Goal: Information Seeking & Learning: Learn about a topic

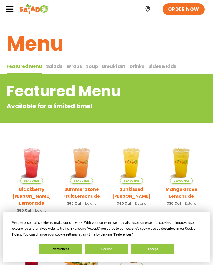
click at [11, 12] on icon at bounding box center [10, 9] width 8 height 8
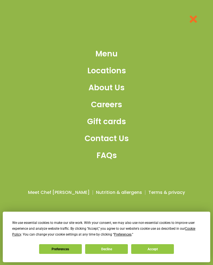
click at [97, 59] on span "Menu" at bounding box center [107, 54] width 22 height 12
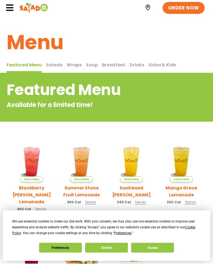
scroll to position [0, 0]
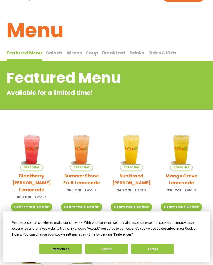
click at [70, 52] on span "Wraps" at bounding box center [74, 53] width 15 height 6
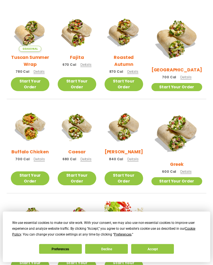
scroll to position [147, 0]
click at [27, 127] on img at bounding box center [30, 126] width 39 height 39
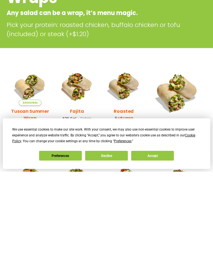
scroll to position [121, 0]
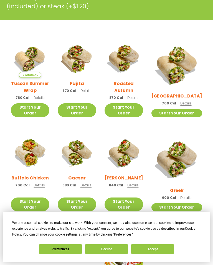
click at [186, 92] on h2 "[GEOGRAPHIC_DATA]" at bounding box center [177, 95] width 51 height 7
